Goal: Check status: Check status

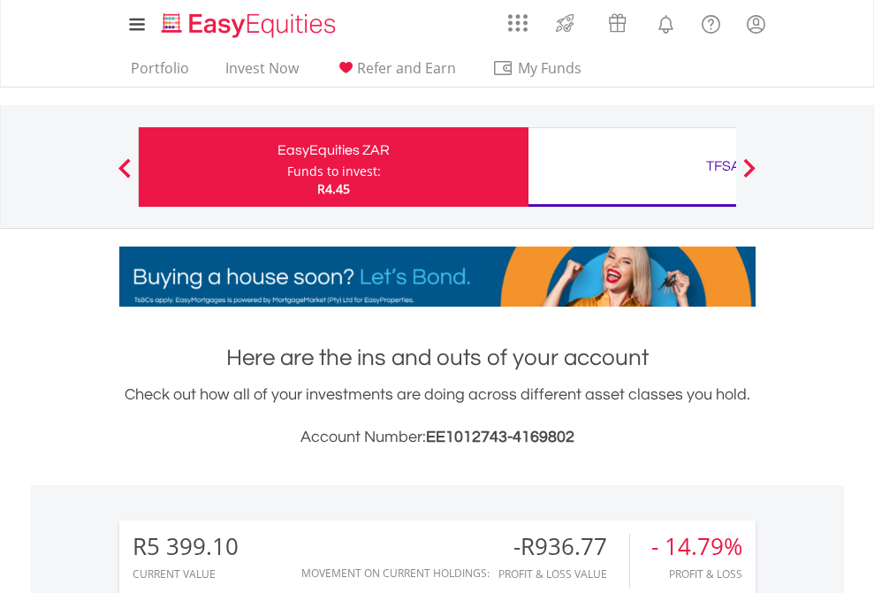
scroll to position [170, 277]
click at [287, 167] on div "Funds to invest:" at bounding box center [334, 172] width 94 height 18
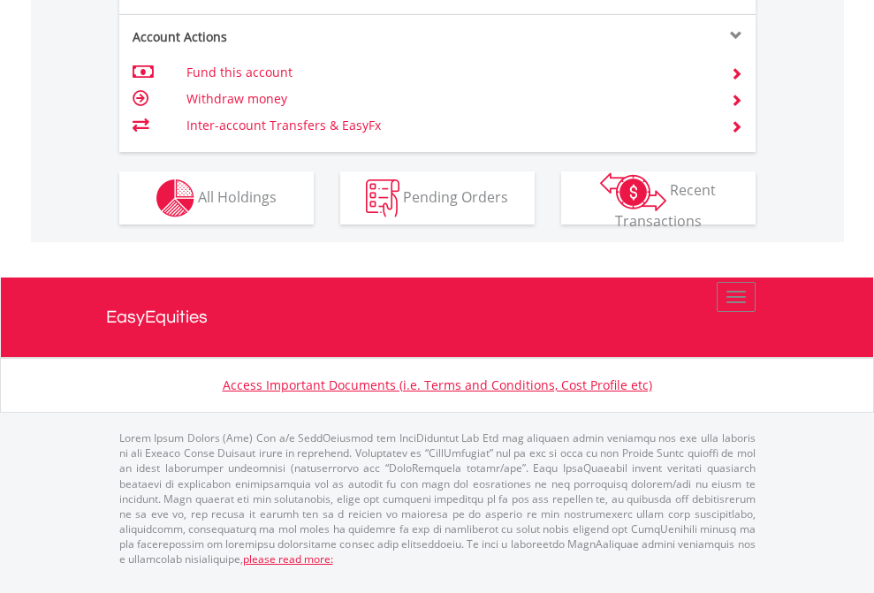
scroll to position [1648, 0]
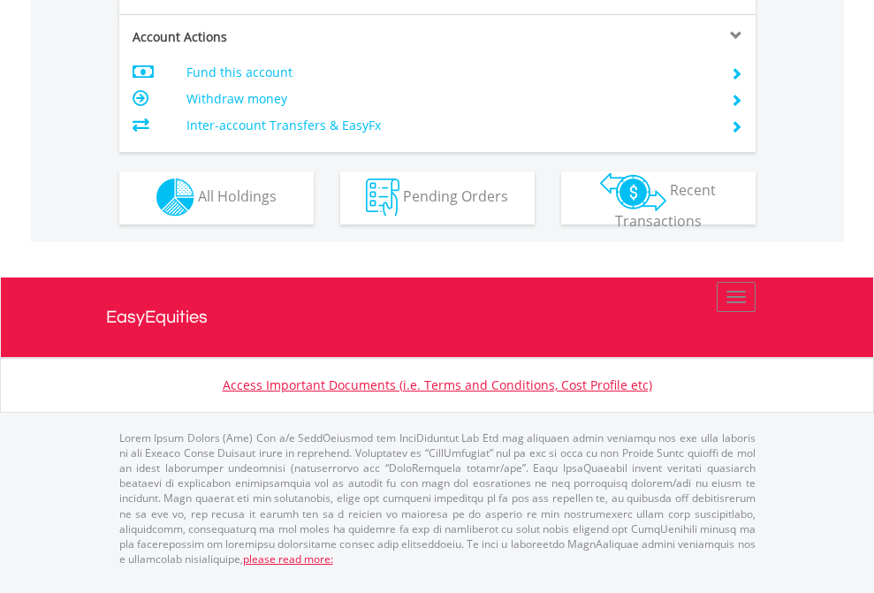
scroll to position [1652, 0]
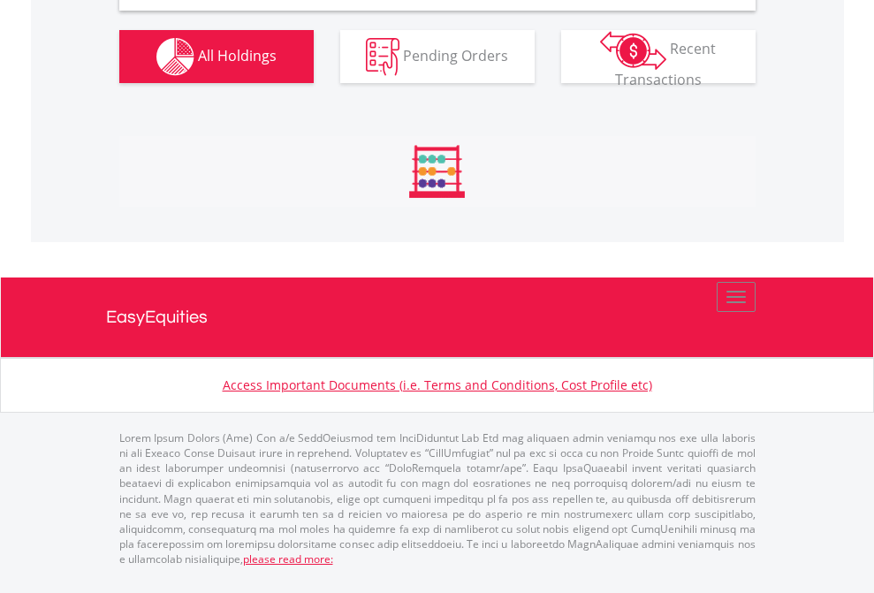
scroll to position [1708, 0]
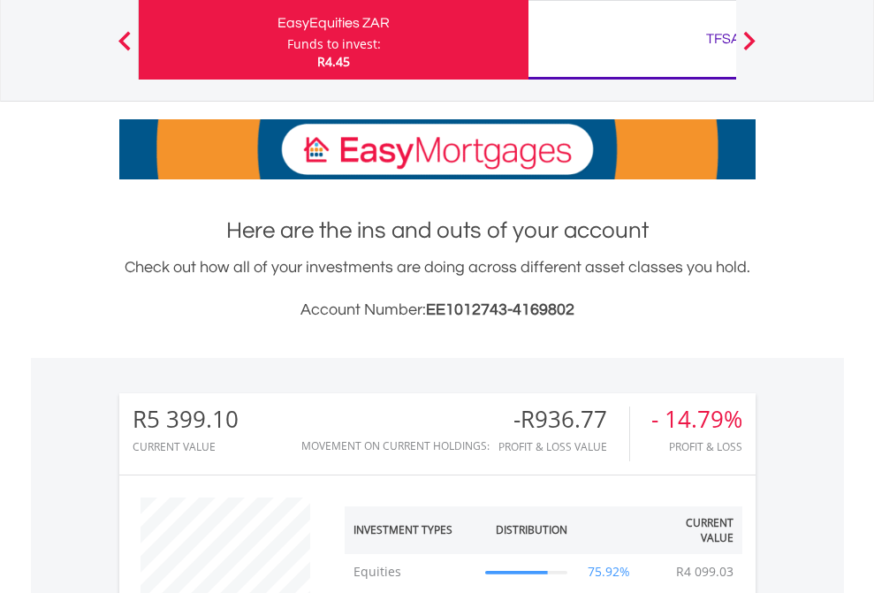
scroll to position [170, 277]
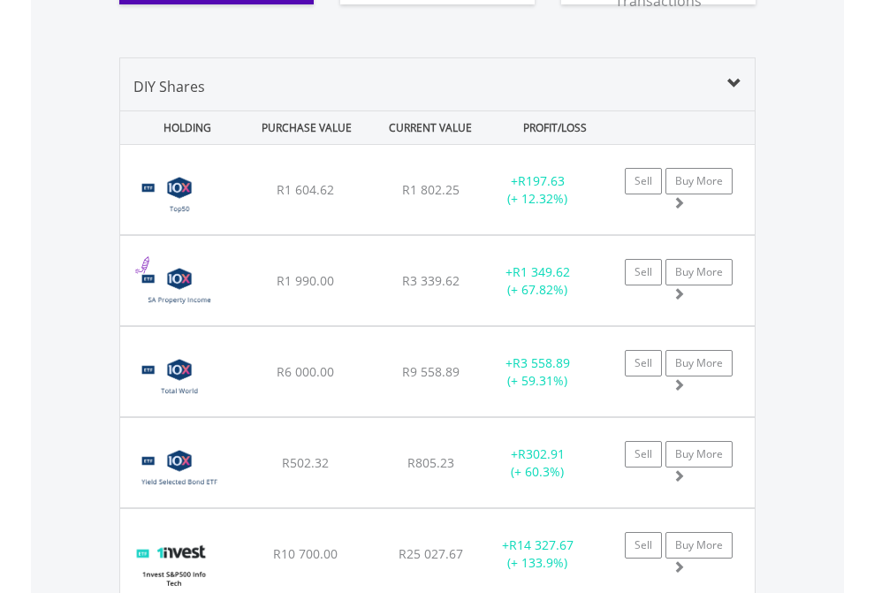
scroll to position [2036, 0]
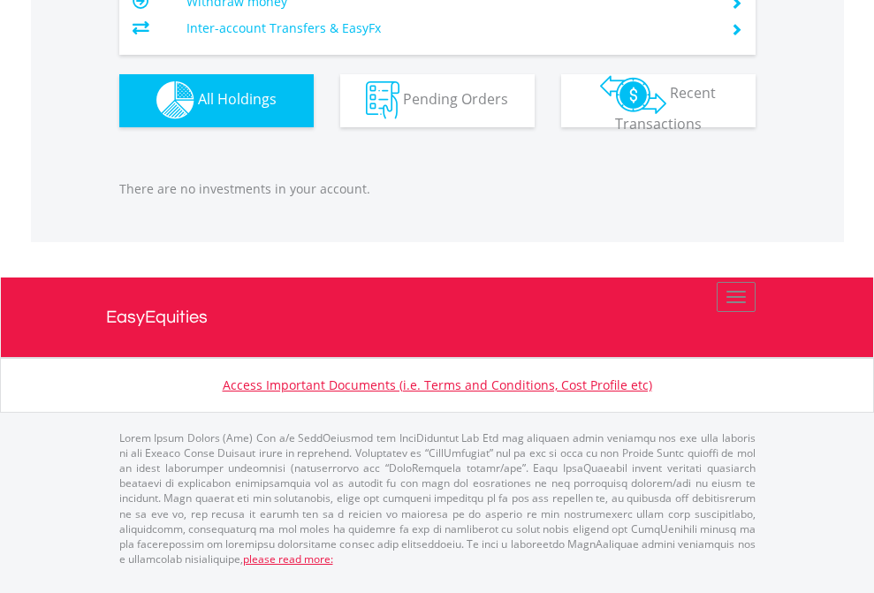
scroll to position [170, 277]
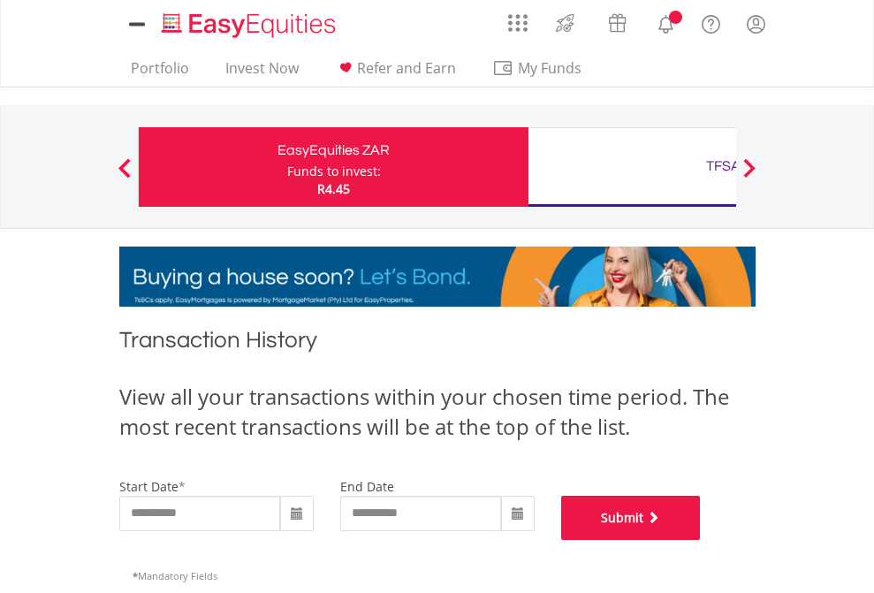
click at [701, 540] on button "Submit" at bounding box center [631, 518] width 140 height 44
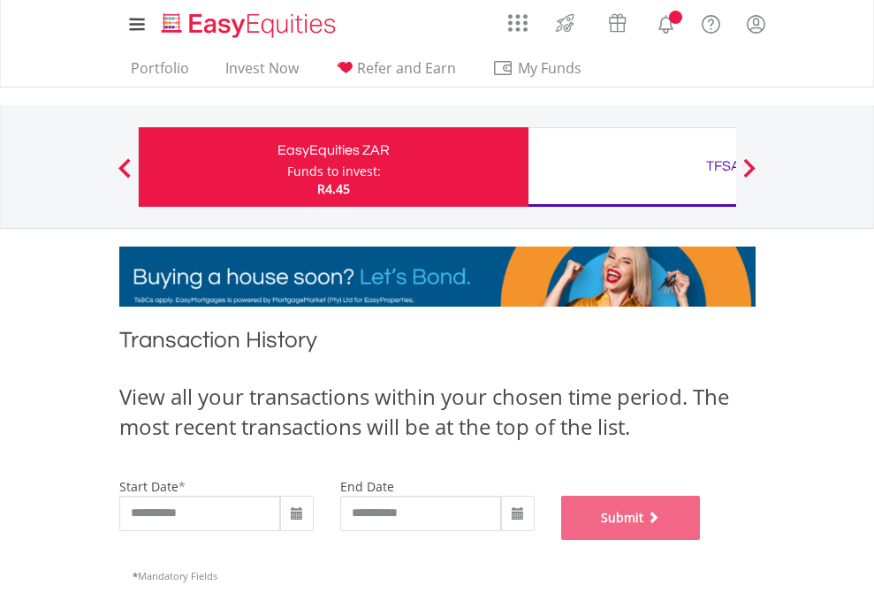
scroll to position [717, 0]
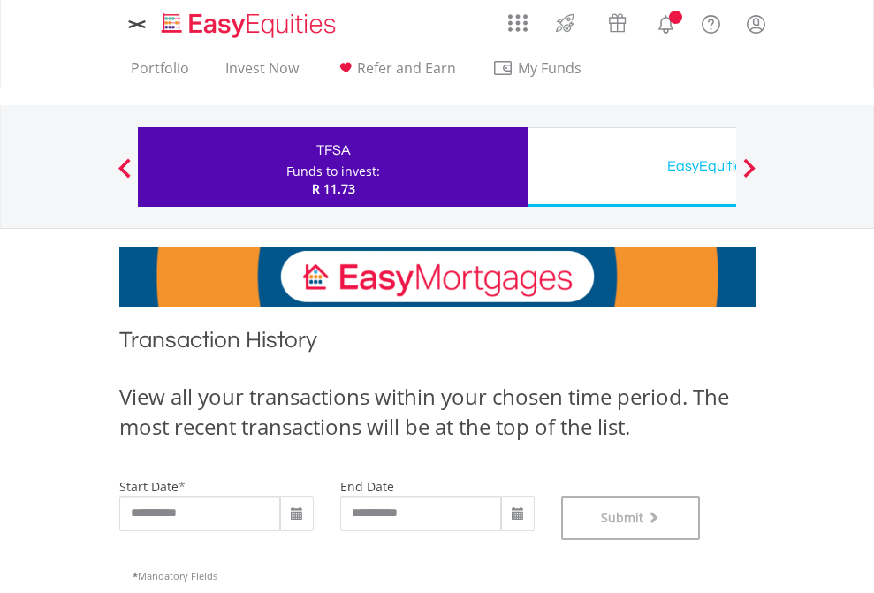
scroll to position [717, 0]
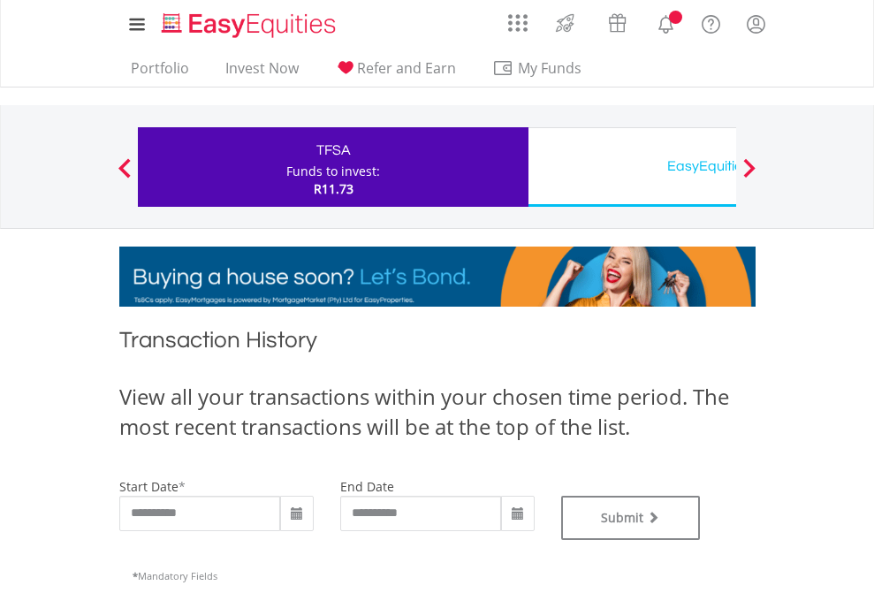
click at [632, 167] on div "EasyEquities USD" at bounding box center [723, 166] width 368 height 25
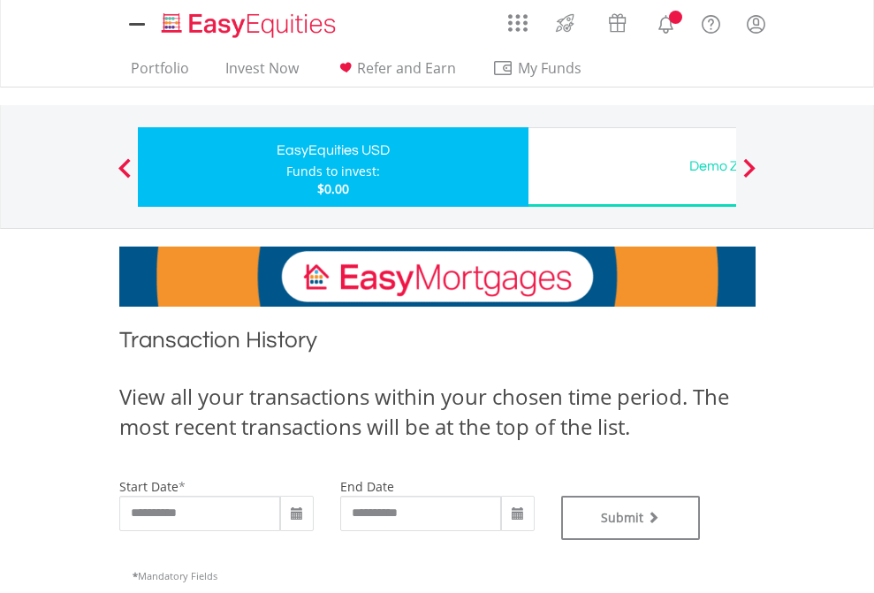
type input "**********"
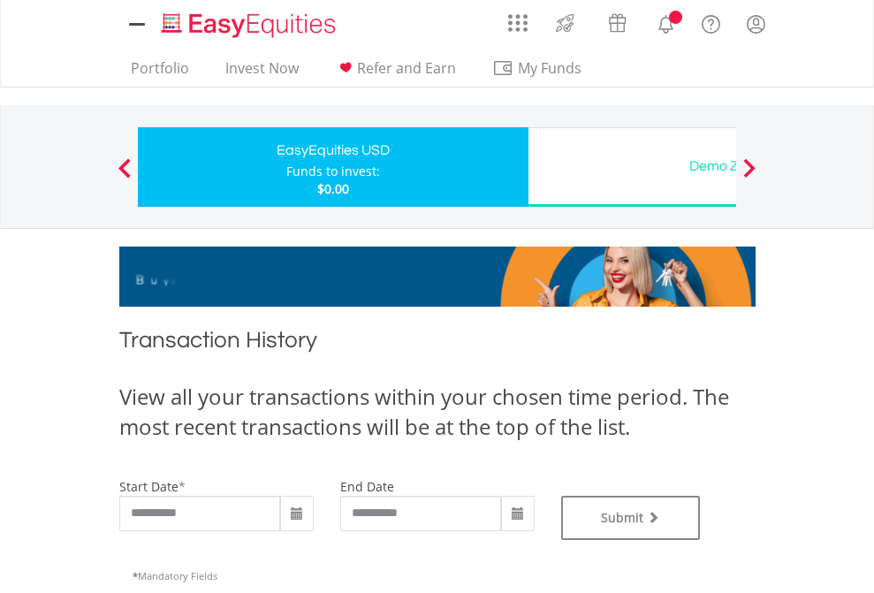
type input "**********"
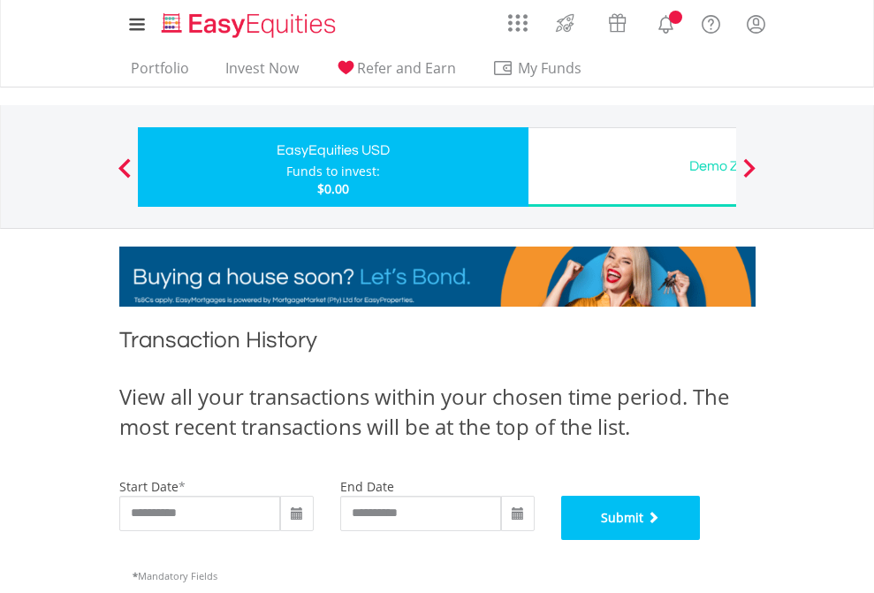
click at [701, 540] on button "Submit" at bounding box center [631, 518] width 140 height 44
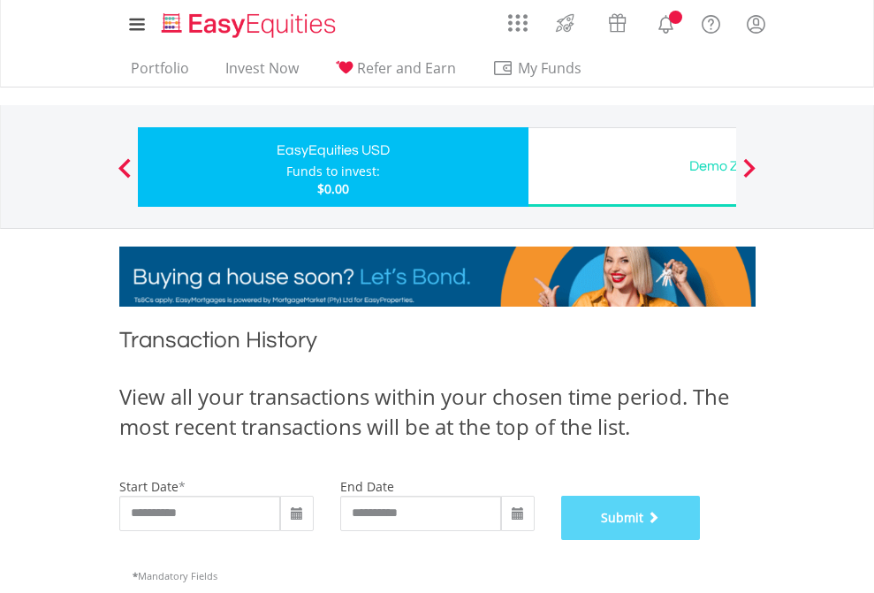
scroll to position [717, 0]
